Goal: Task Accomplishment & Management: Complete application form

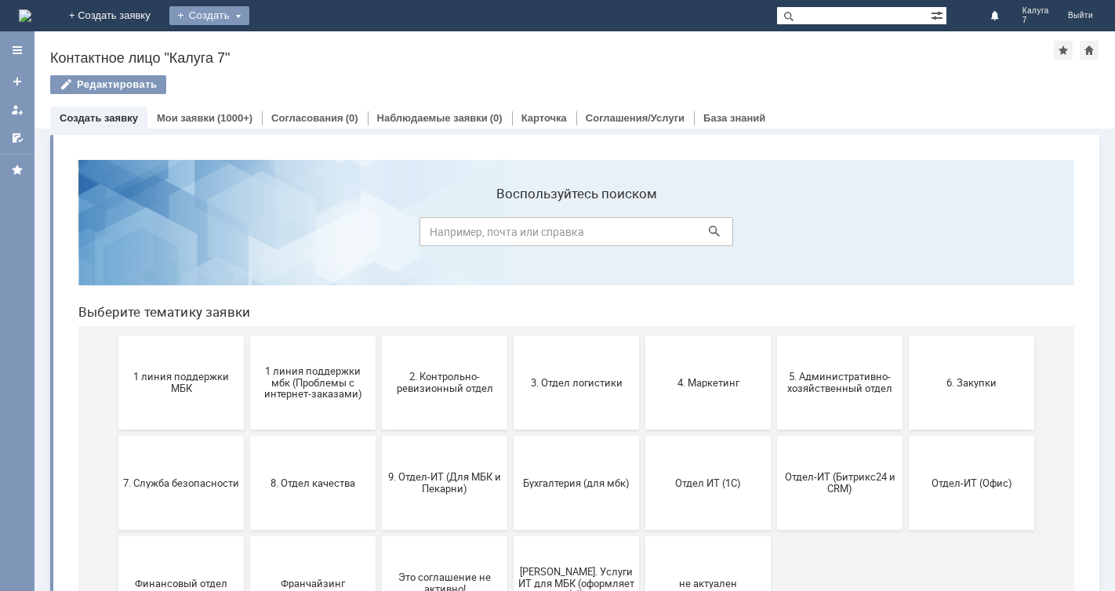
click at [249, 16] on div "Создать" at bounding box center [209, 15] width 80 height 19
click at [292, 52] on link "Заявка" at bounding box center [232, 47] width 119 height 19
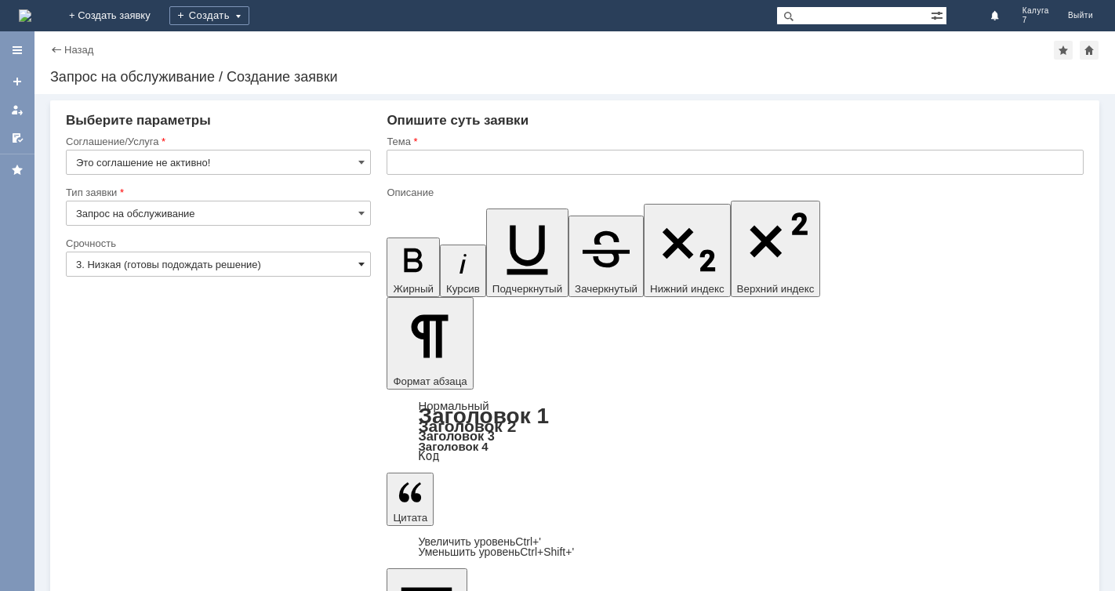
click at [365, 263] on span at bounding box center [361, 264] width 6 height 13
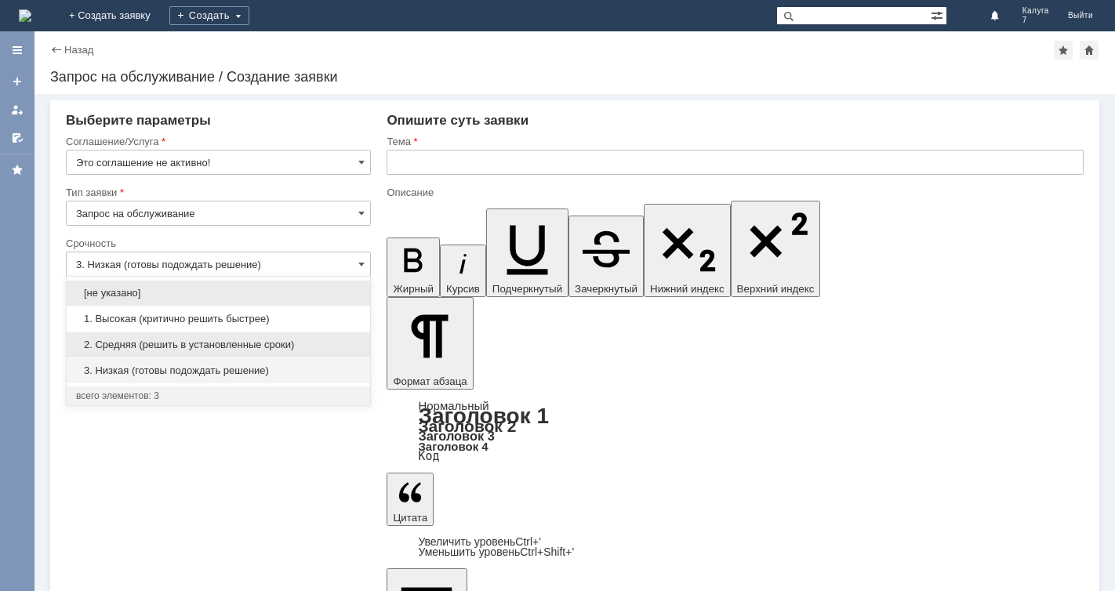
click at [354, 342] on span "2. Средняя (решить в установленные сроки)" at bounding box center [218, 345] width 285 height 13
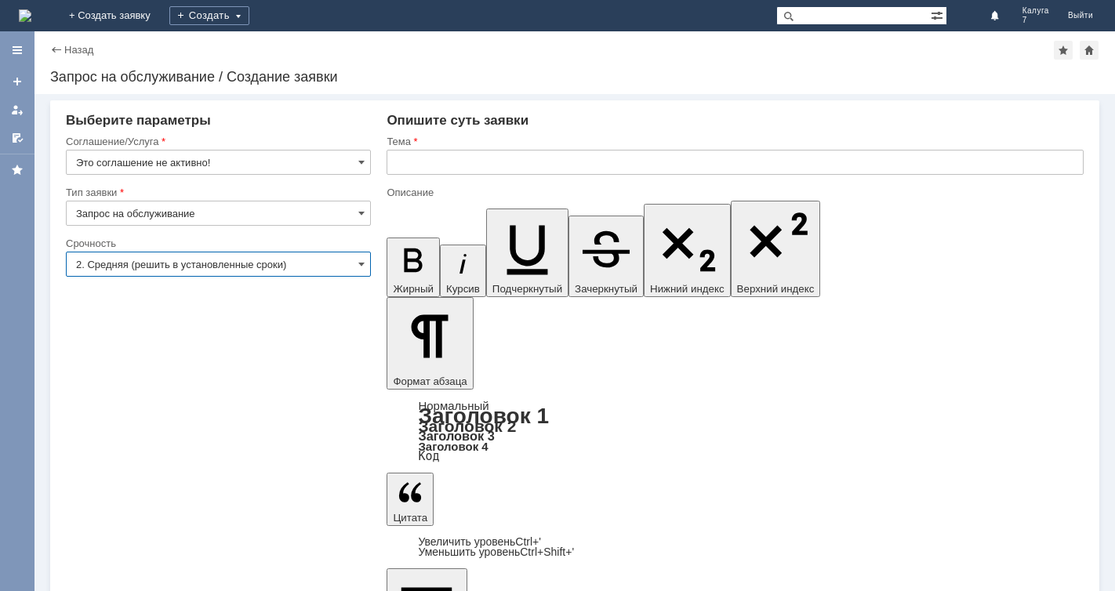
type input "2. Средняя (решить в установленные сроки)"
click at [365, 158] on span at bounding box center [361, 162] width 6 height 13
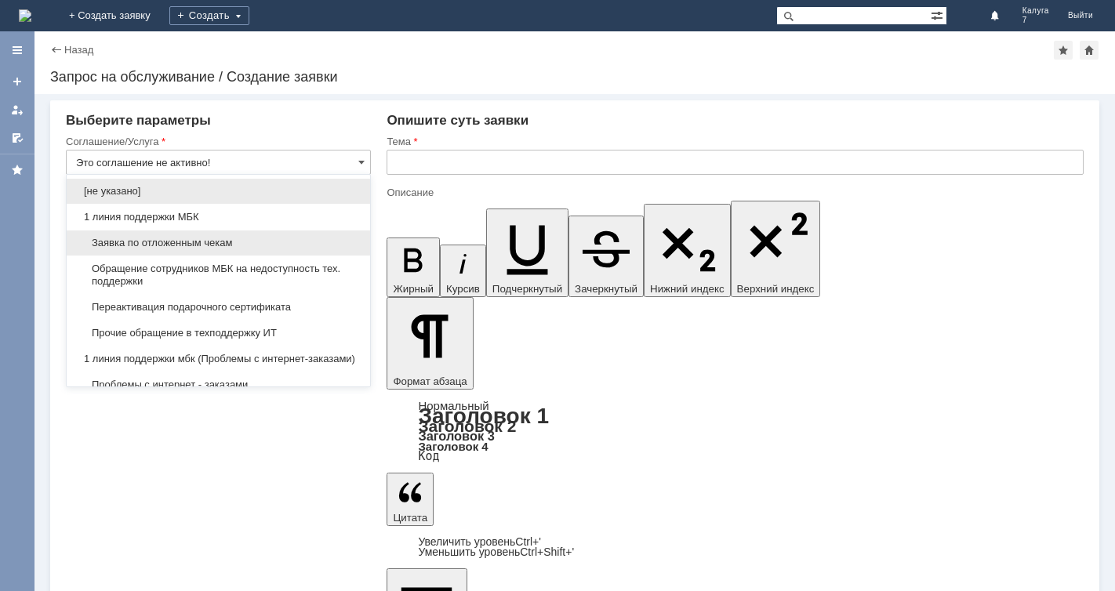
click at [318, 240] on span "Заявка по отложенным чекам" at bounding box center [218, 243] width 285 height 13
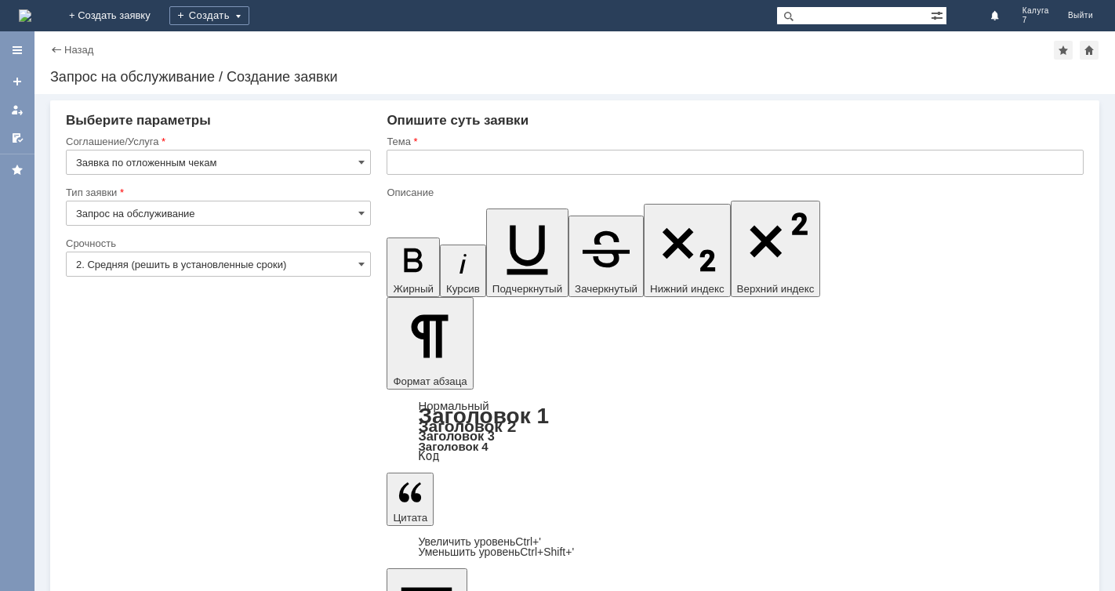
type input "Заявка по отложенным чекам"
click at [394, 156] on input "text" at bounding box center [735, 162] width 697 height 25
type input "отложенный чек"
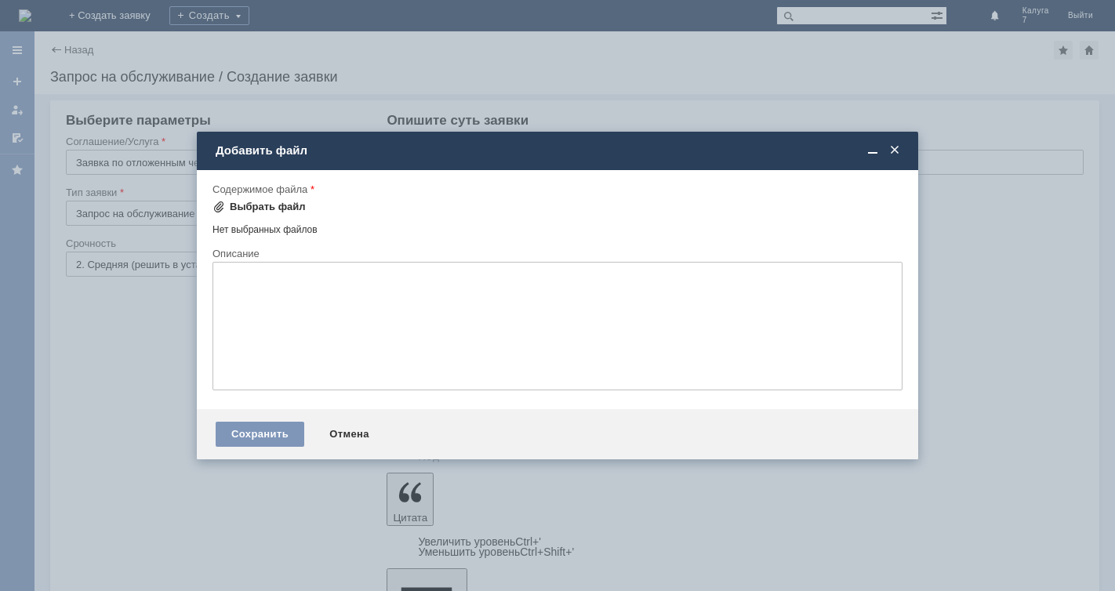
click at [219, 204] on span at bounding box center [219, 207] width 13 height 13
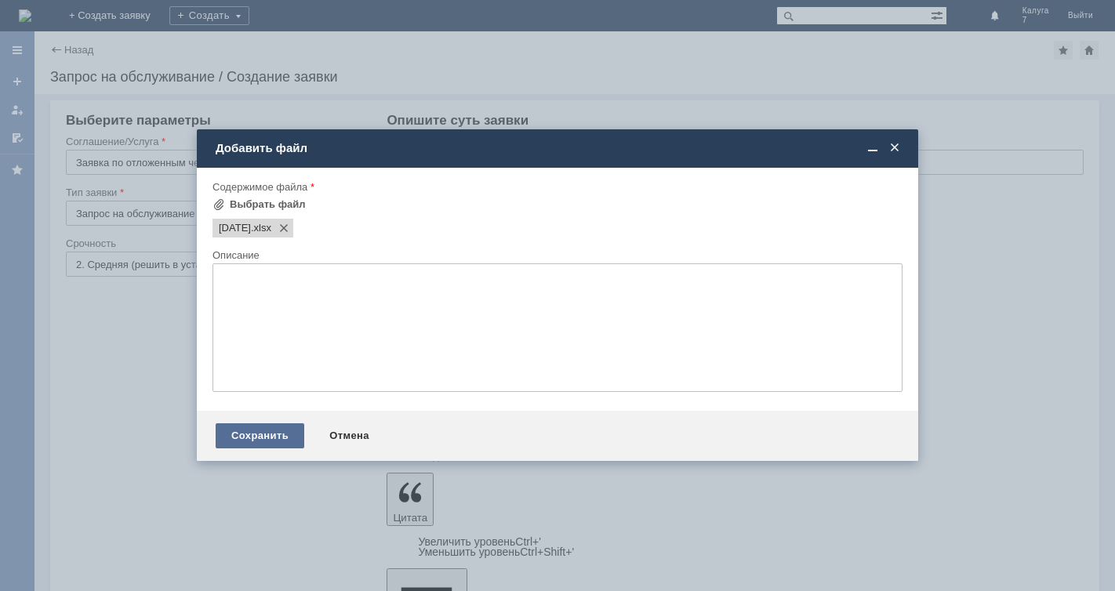
click at [263, 427] on div "Сохранить" at bounding box center [260, 435] width 89 height 25
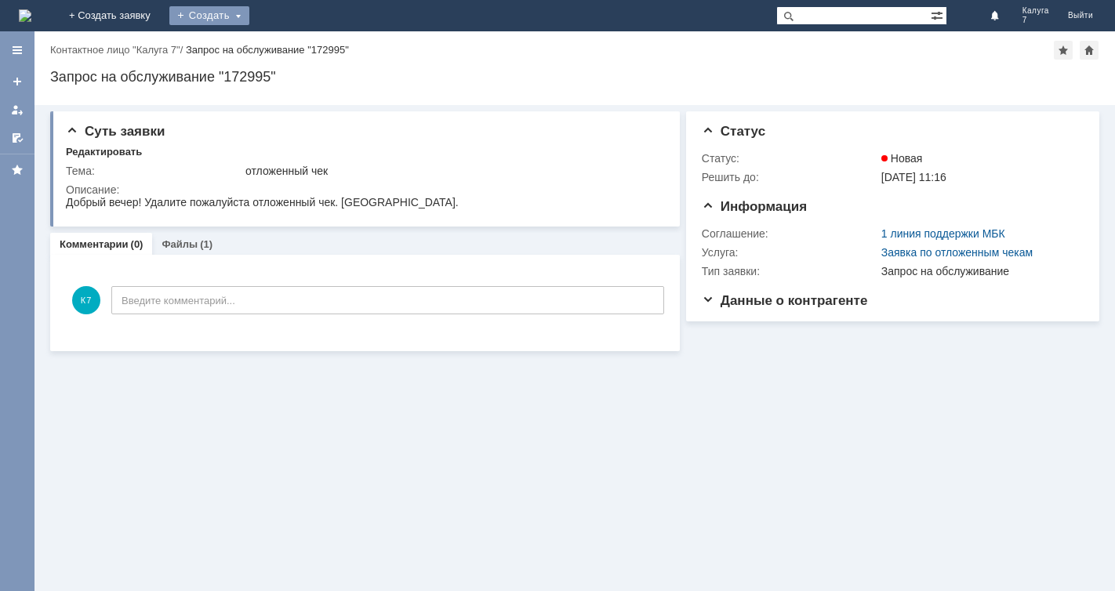
click at [249, 14] on div "Создать" at bounding box center [209, 15] width 80 height 19
click at [292, 47] on link "Заявка" at bounding box center [232, 47] width 119 height 19
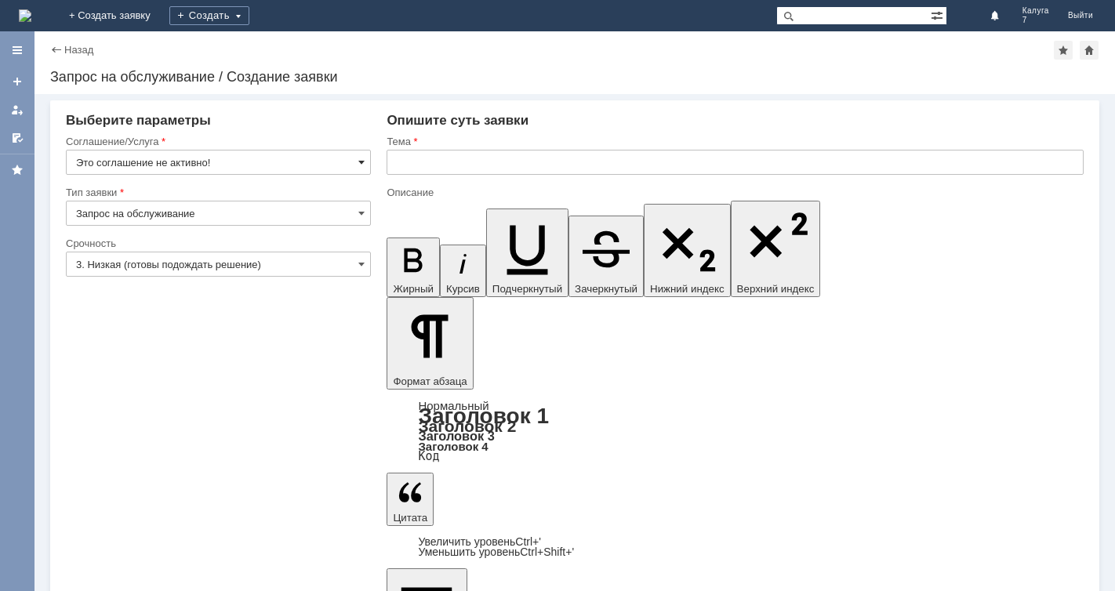
click at [365, 159] on span at bounding box center [361, 162] width 6 height 13
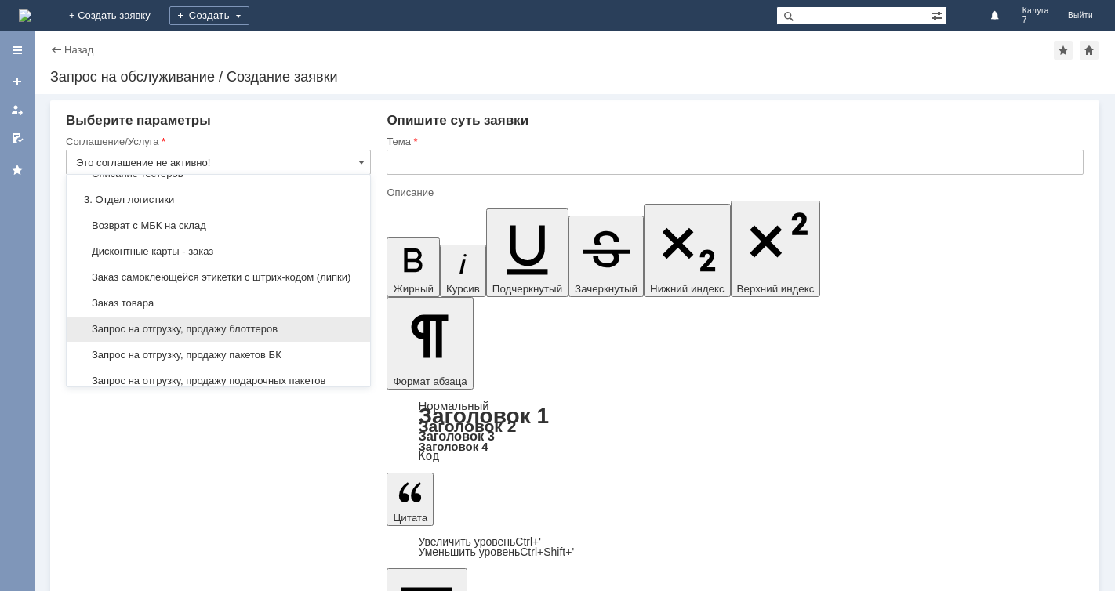
scroll to position [471, 0]
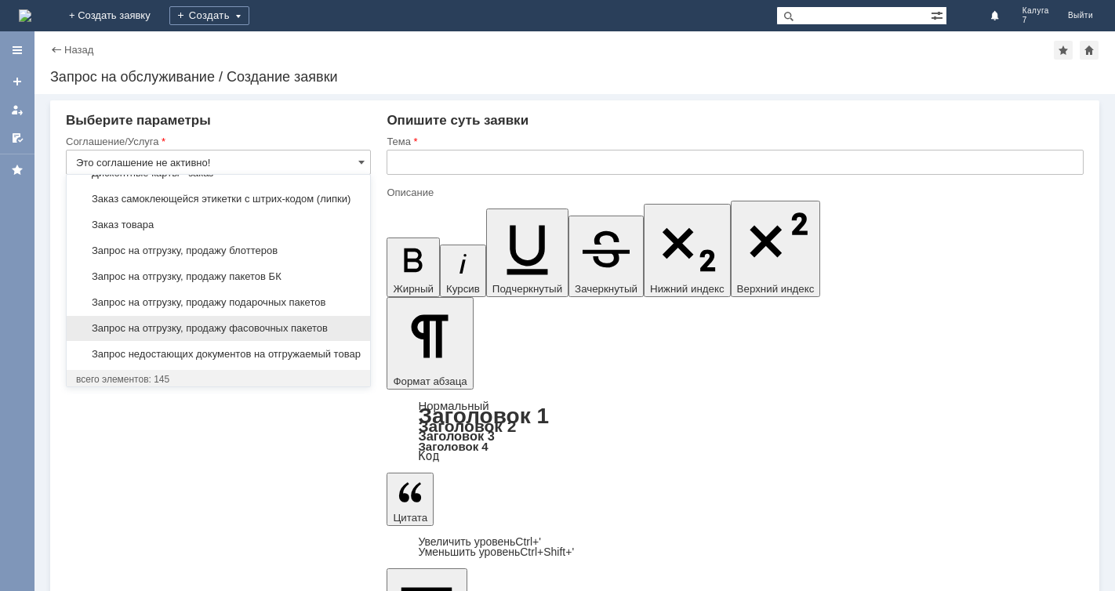
click at [250, 335] on span "Запрос на отгрузку, продажу фасовочных пакетов" at bounding box center [218, 328] width 285 height 13
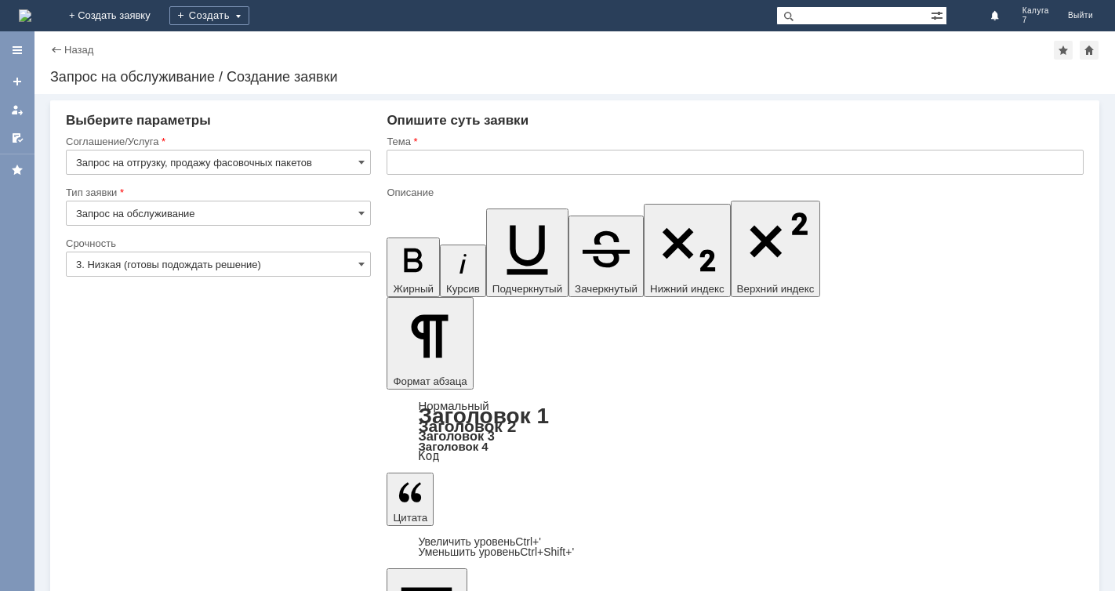
type input "Запрос на отгрузку, продажу фасовочных пакетов"
click at [361, 262] on span at bounding box center [361, 264] width 6 height 13
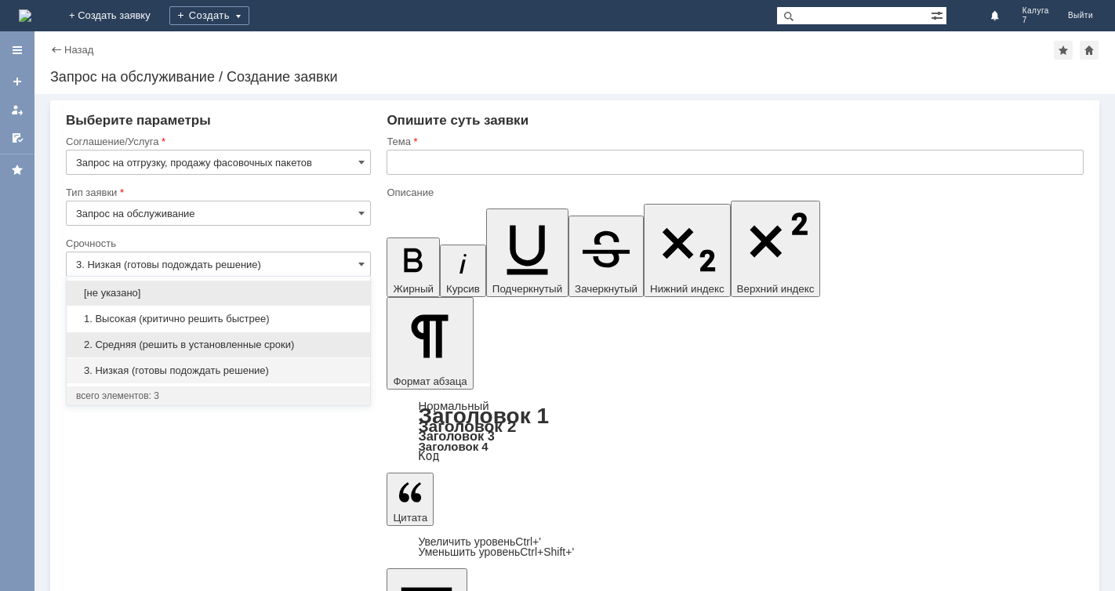
click at [267, 343] on span "2. Средняя (решить в установленные сроки)" at bounding box center [218, 345] width 285 height 13
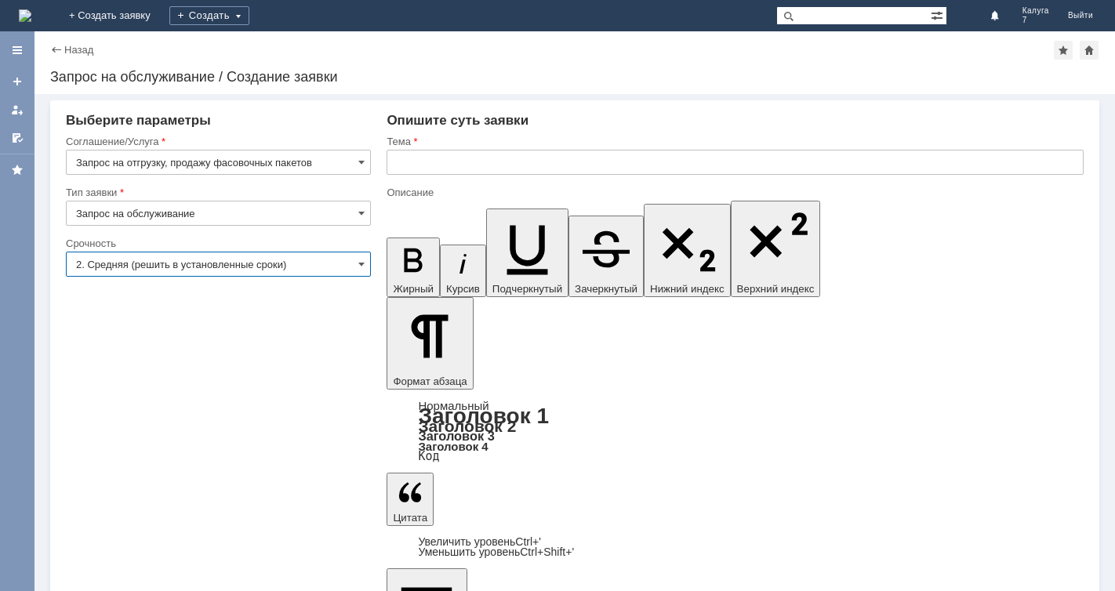
type input "2. Средняя (решить в установленные сроки)"
click at [394, 162] on input "text" at bounding box center [735, 162] width 697 height 25
type input "ф"
type input "Фасовочные пакеты пчела"
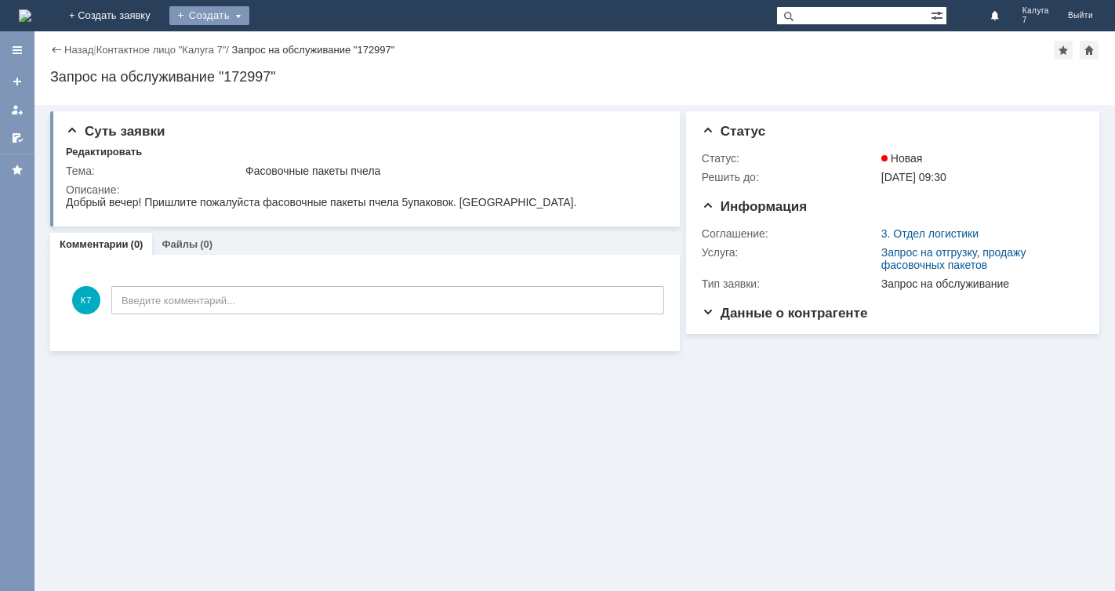
click at [249, 16] on div "Создать" at bounding box center [209, 15] width 80 height 19
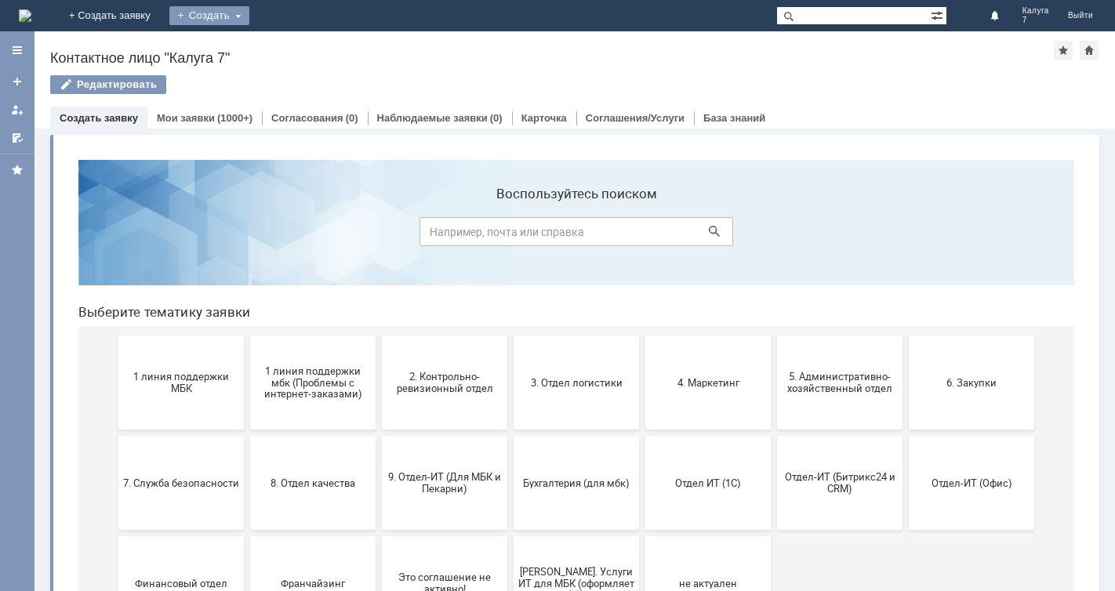
click at [249, 13] on div "Создать" at bounding box center [209, 15] width 80 height 19
click at [292, 47] on link "Заявка" at bounding box center [232, 47] width 119 height 19
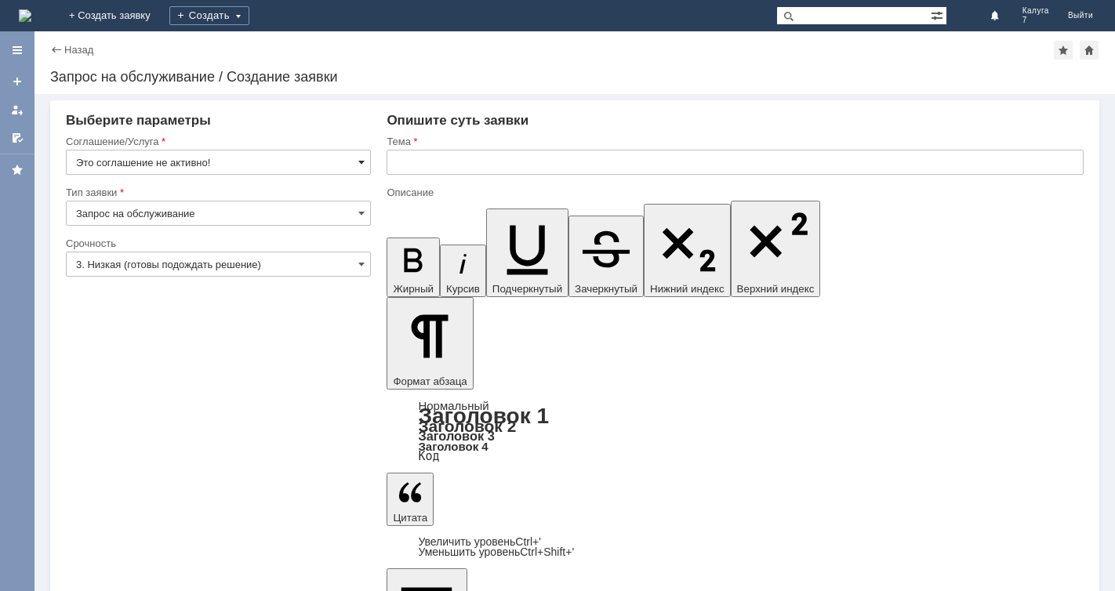
click at [364, 162] on span at bounding box center [361, 162] width 6 height 13
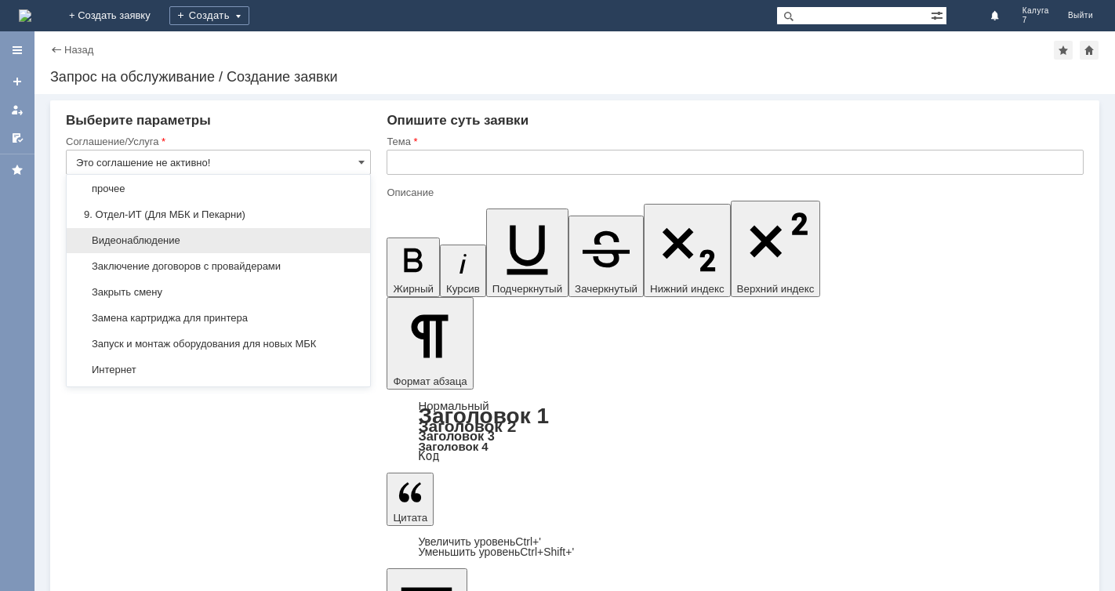
scroll to position [1452, 0]
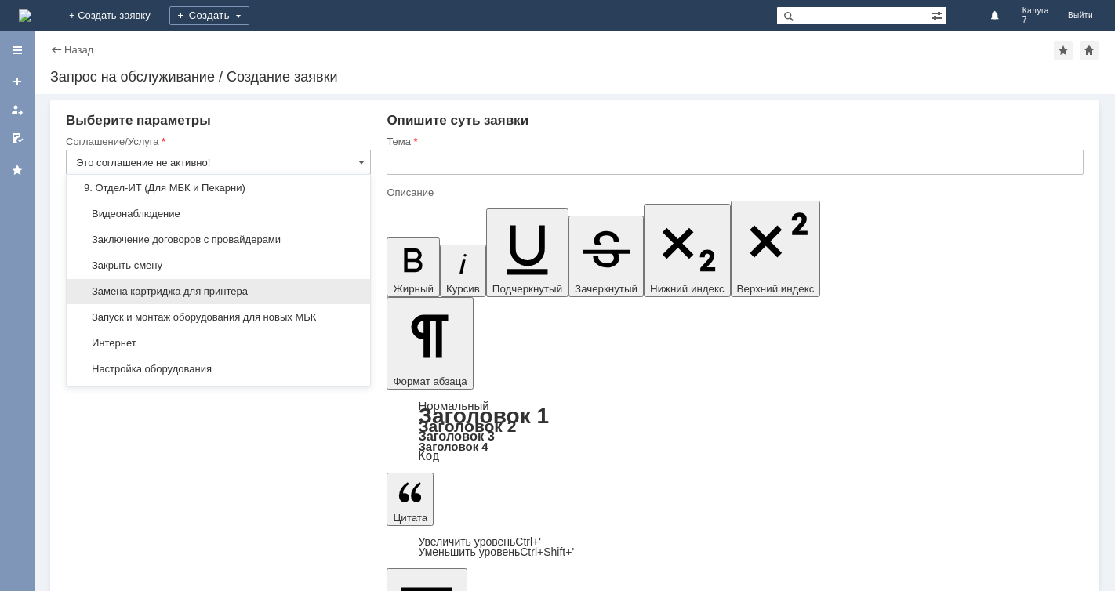
click at [285, 298] on span "Замена картриджа для принтера" at bounding box center [218, 291] width 285 height 13
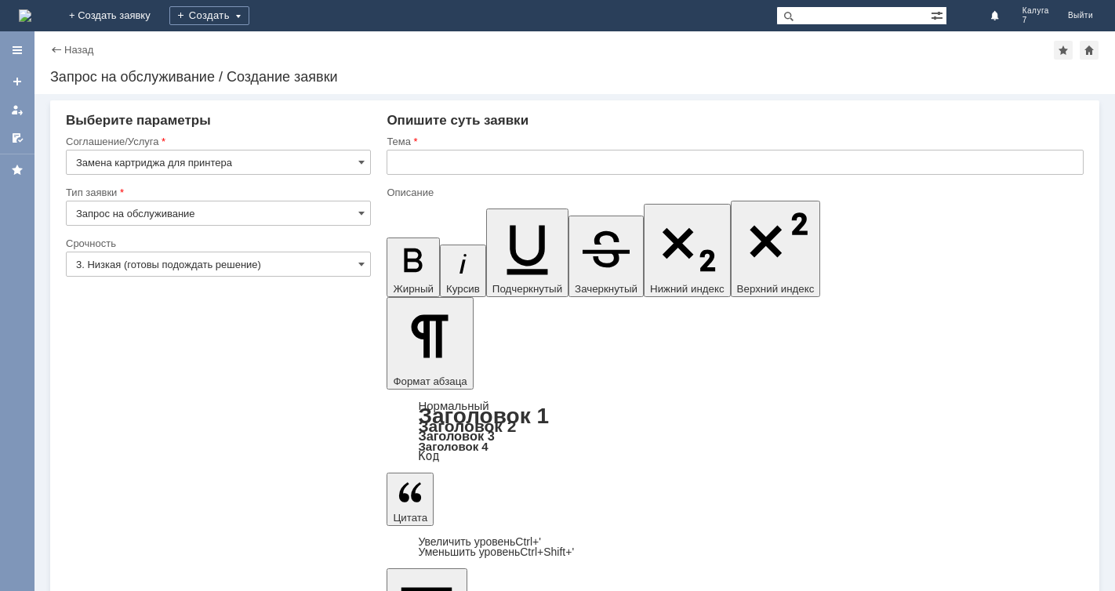
type input "Замена картриджа для принтера"
click at [397, 157] on input "text" at bounding box center [735, 162] width 697 height 25
type input "Картридж для принтера"
click at [364, 267] on span at bounding box center [361, 264] width 6 height 13
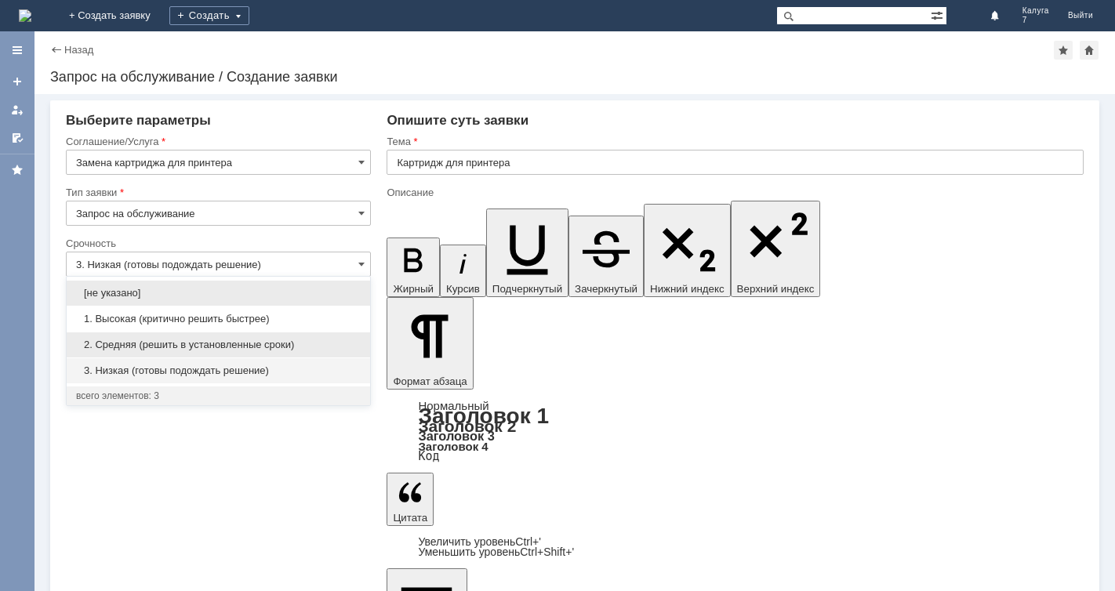
click at [283, 344] on span "2. Средняя (решить в установленные сроки)" at bounding box center [218, 345] width 285 height 13
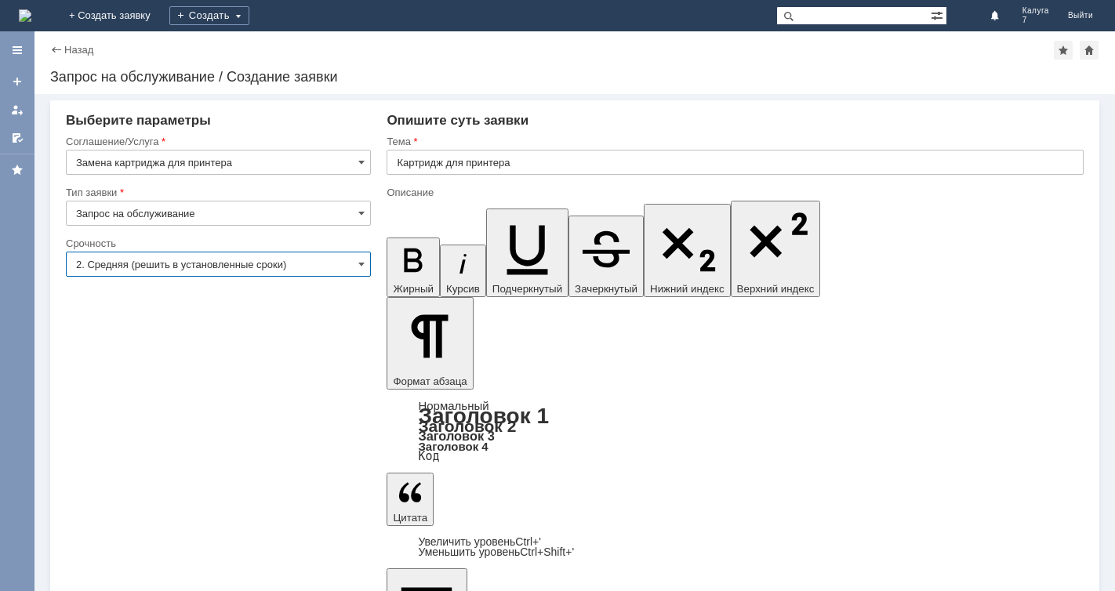
type input "2. Средняя (решить в установленные сроки)"
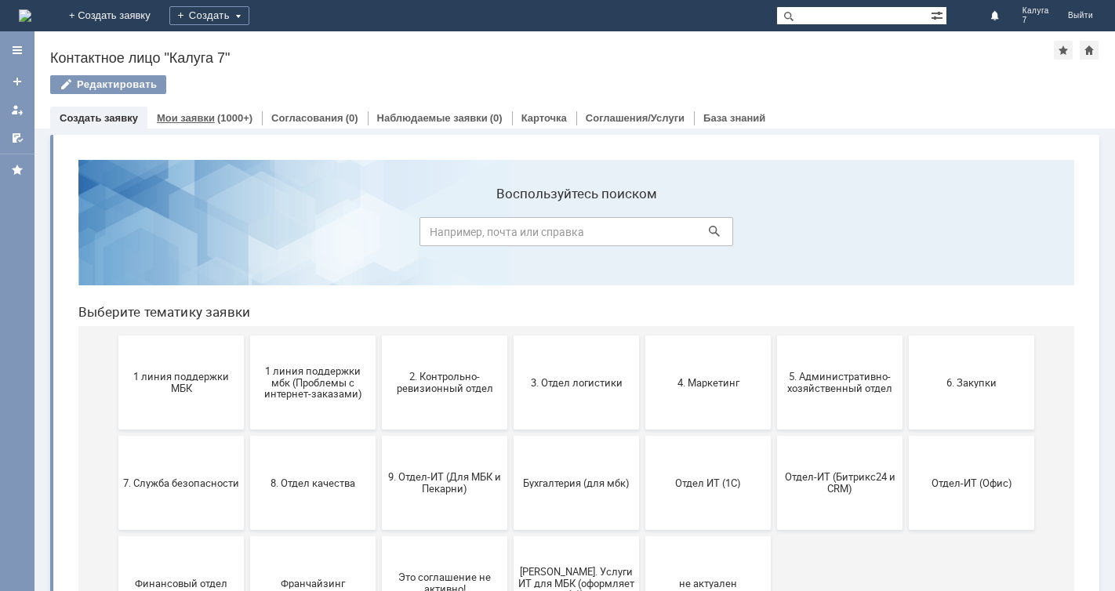
click at [212, 118] on div "Мои заявки (1000+)" at bounding box center [205, 118] width 96 height 10
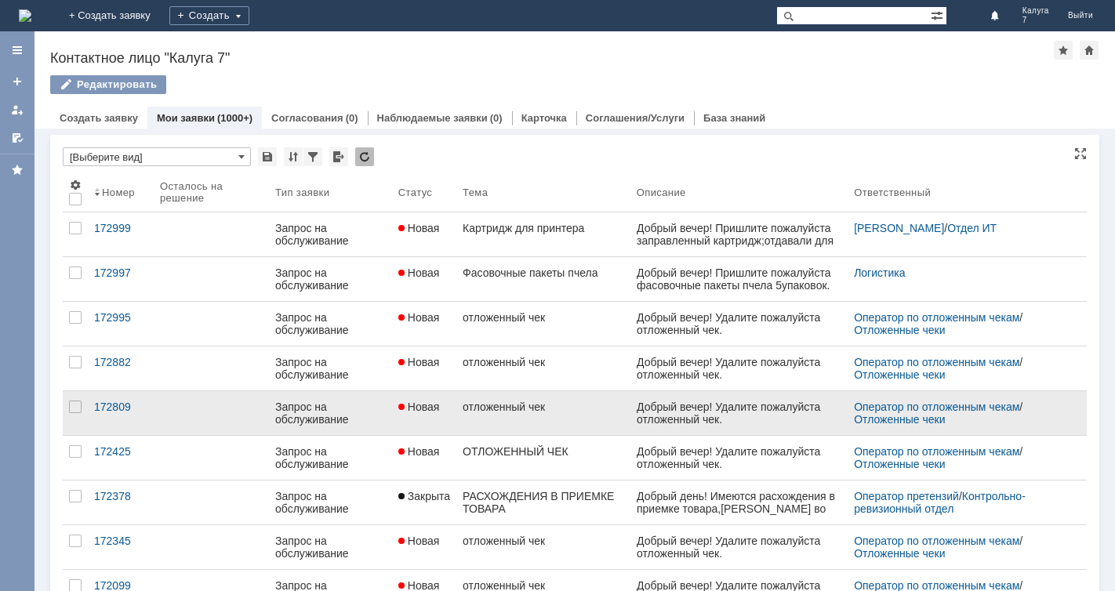
scroll to position [78, 0]
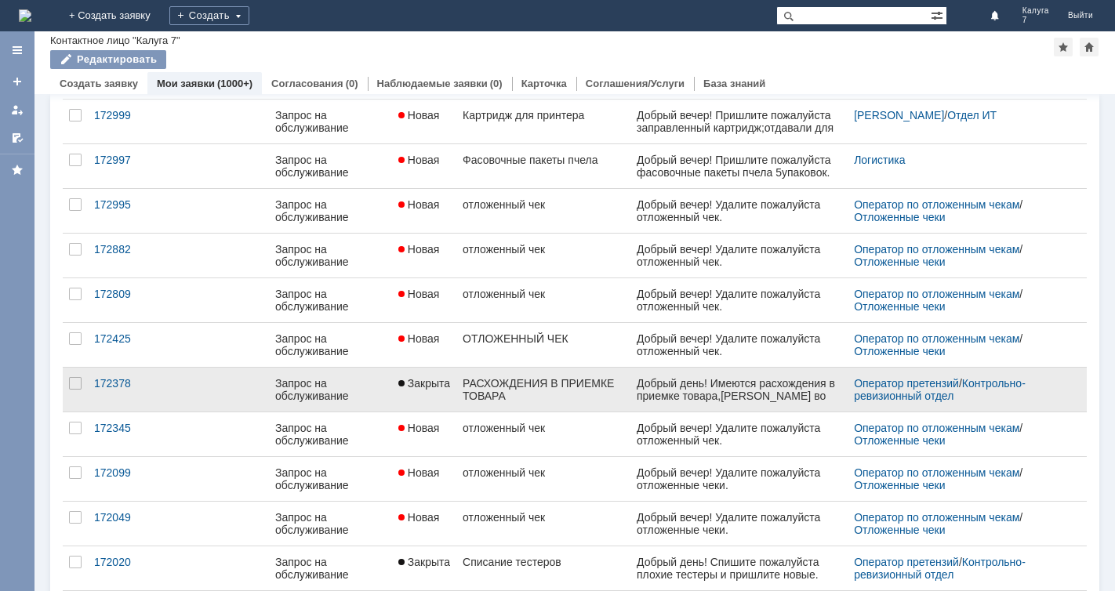
click at [220, 376] on link at bounding box center [211, 390] width 115 height 44
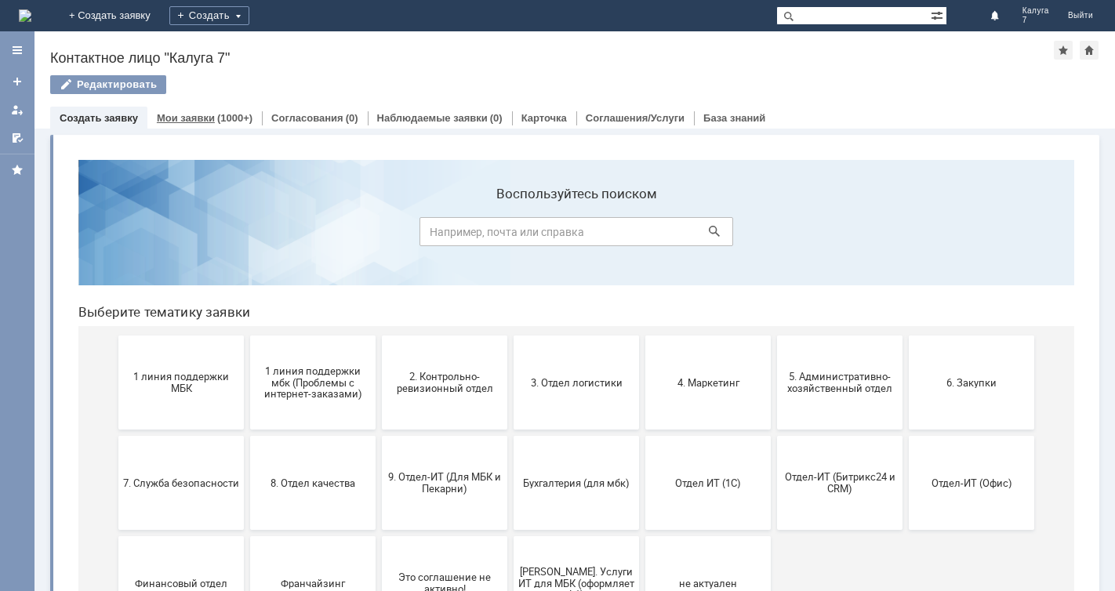
click at [209, 114] on link "Мои заявки" at bounding box center [186, 118] width 58 height 12
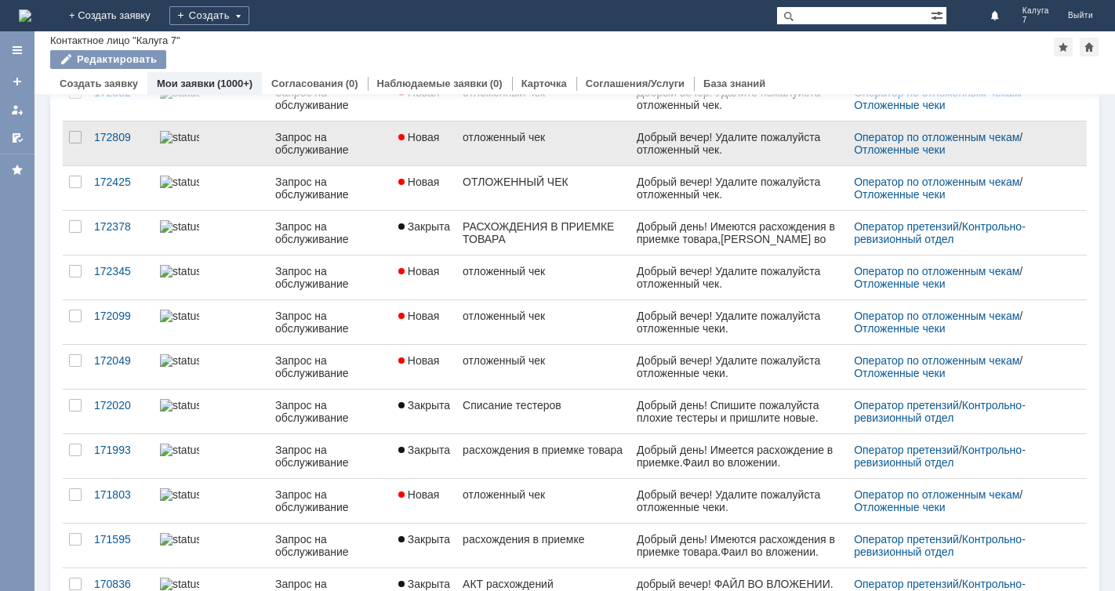
scroll to position [314, 0]
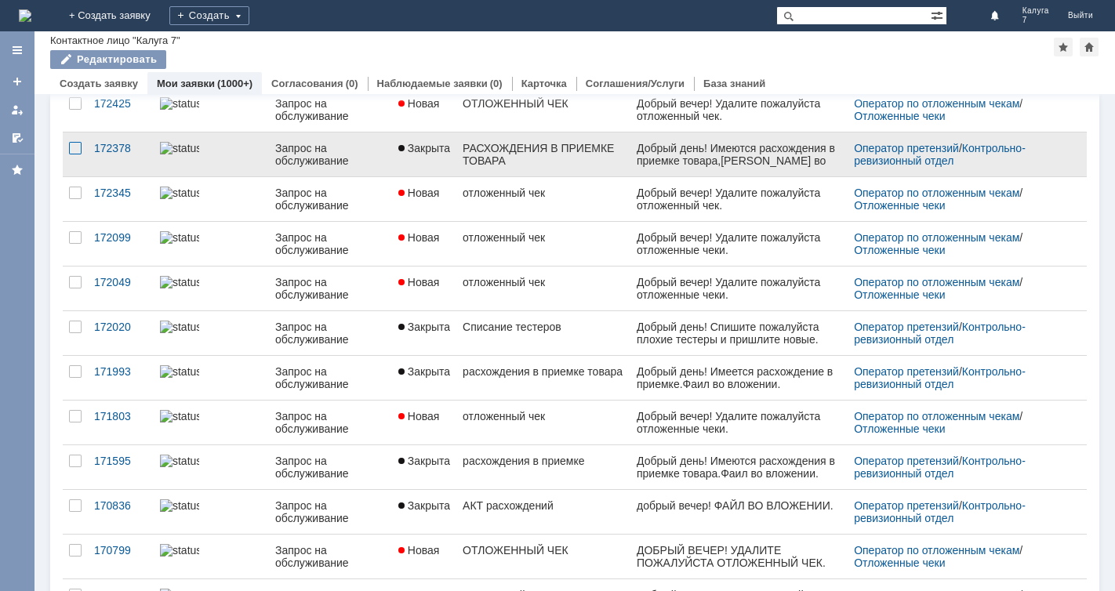
click at [73, 142] on div at bounding box center [75, 148] width 13 height 13
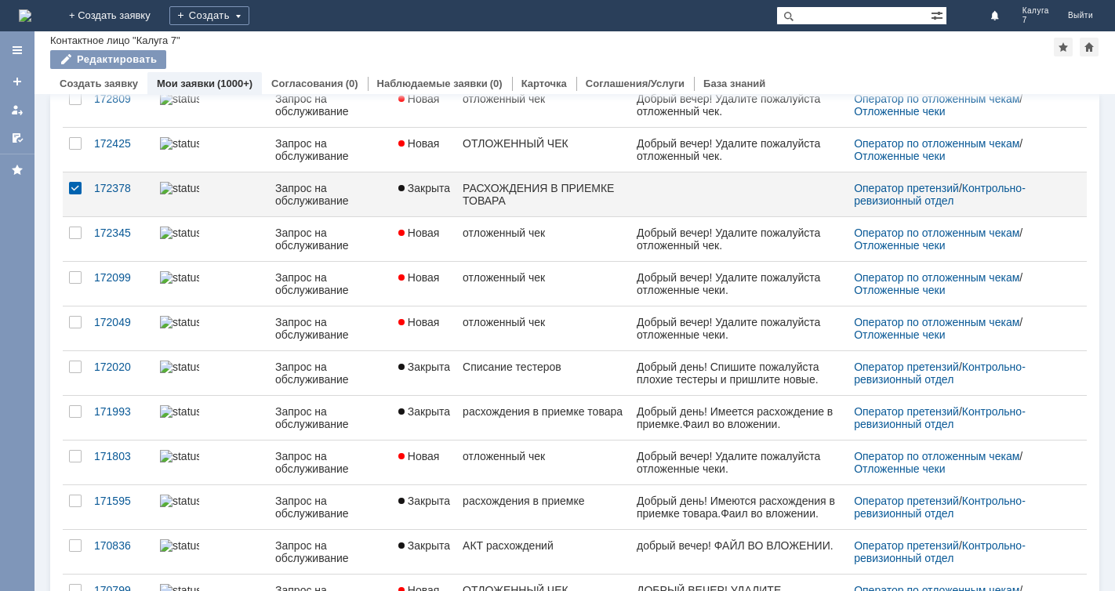
scroll to position [0, 0]
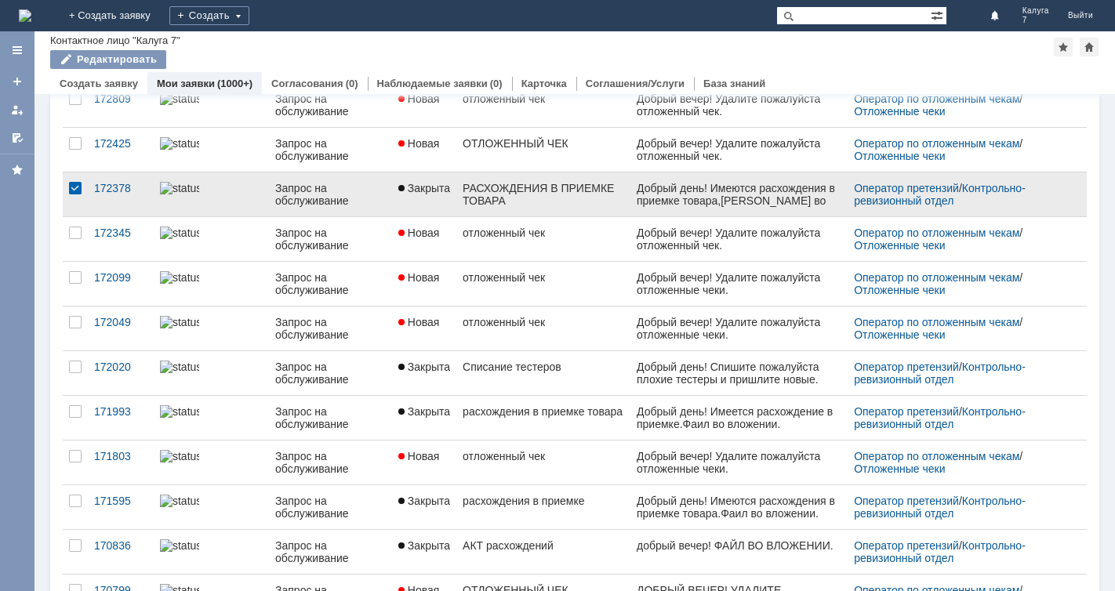
click at [73, 186] on div at bounding box center [75, 188] width 13 height 13
